Goal: Information Seeking & Learning: Stay updated

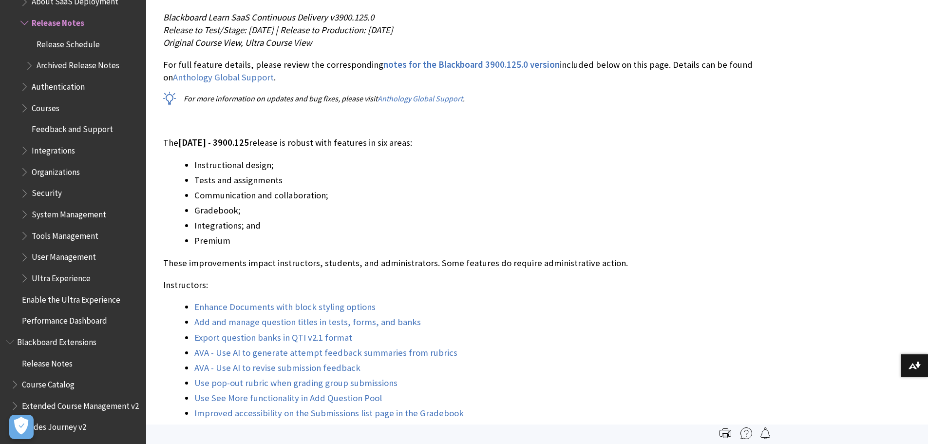
scroll to position [740, 0]
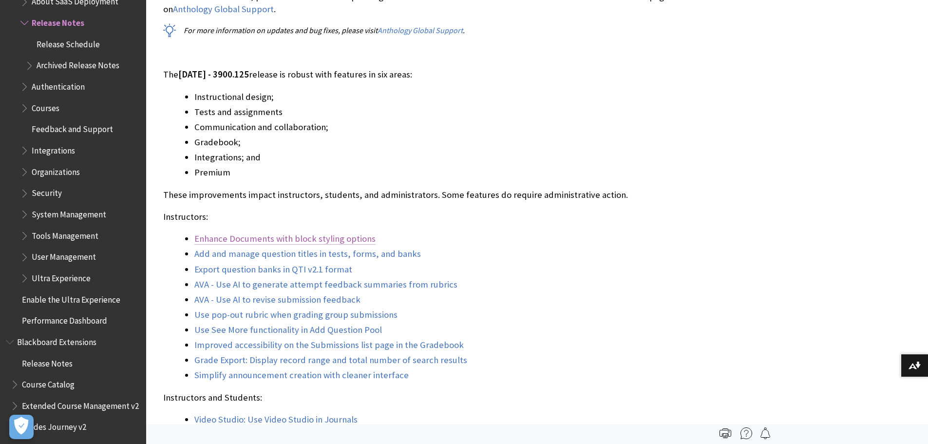
click at [291, 240] on link "Enhance Documents with block styling options" at bounding box center [284, 239] width 181 height 12
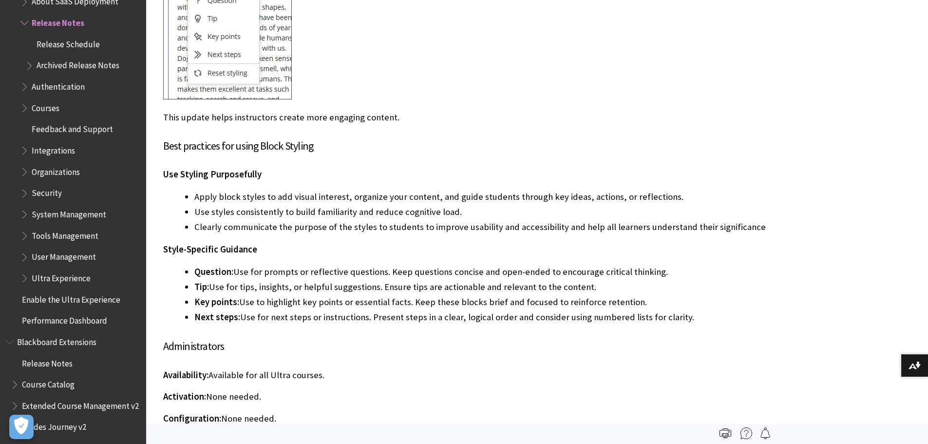
scroll to position [1591, 0]
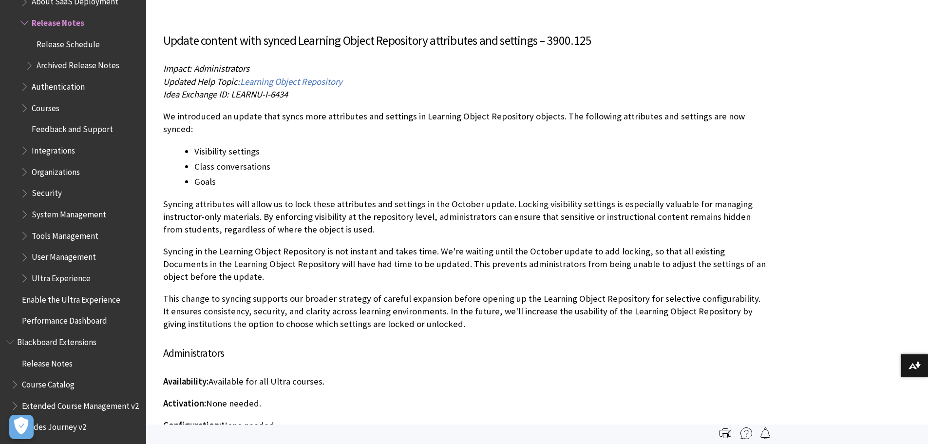
scroll to position [2147, 0]
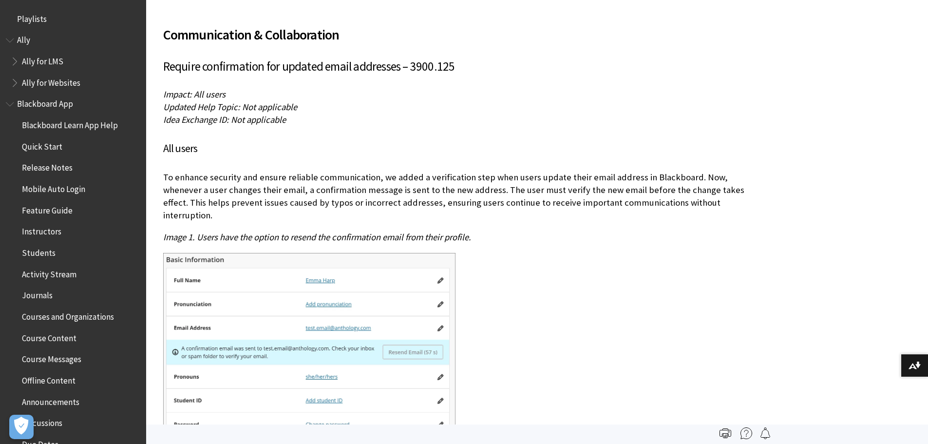
scroll to position [1066, 0]
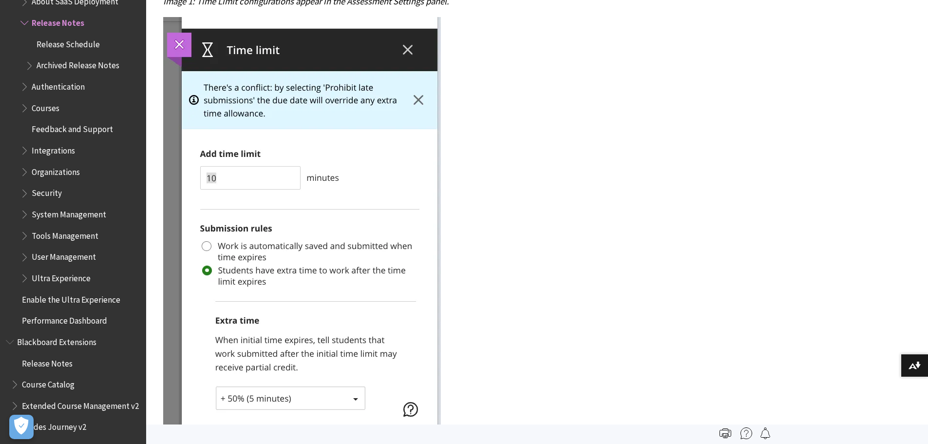
scroll to position [4158, 0]
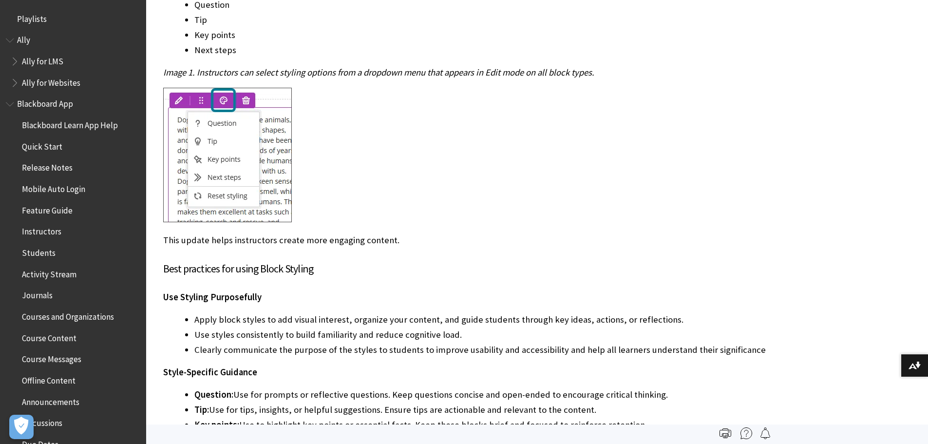
scroll to position [1066, 0]
